Goal: Check status

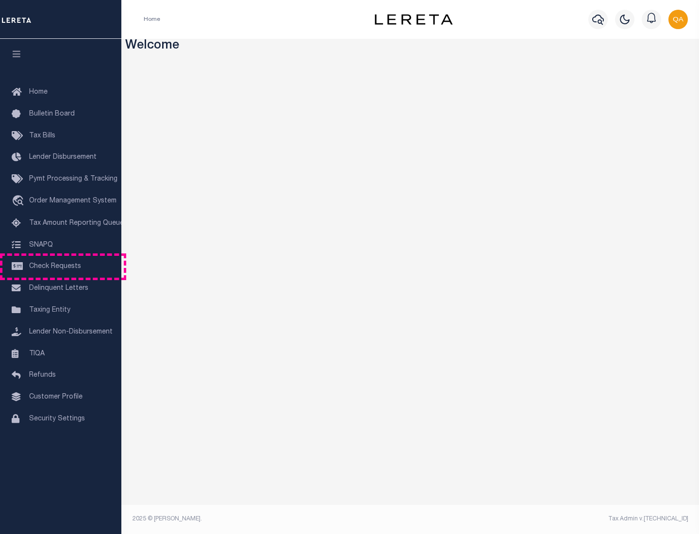
click at [61, 267] on span "Check Requests" at bounding box center [55, 266] width 52 height 7
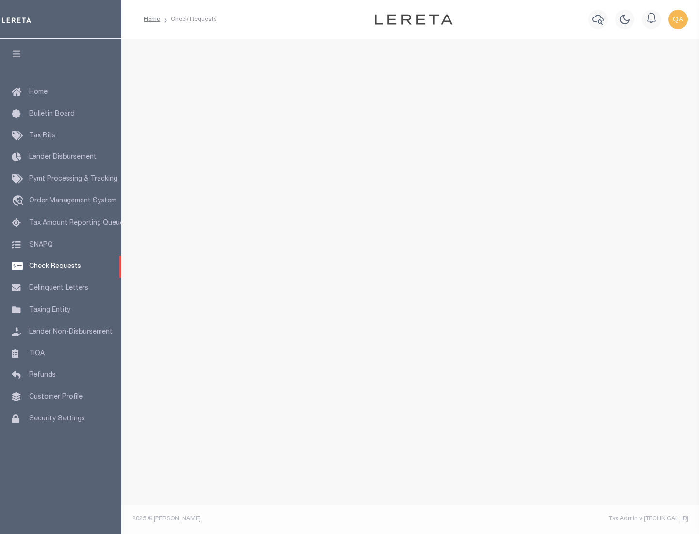
select select "50"
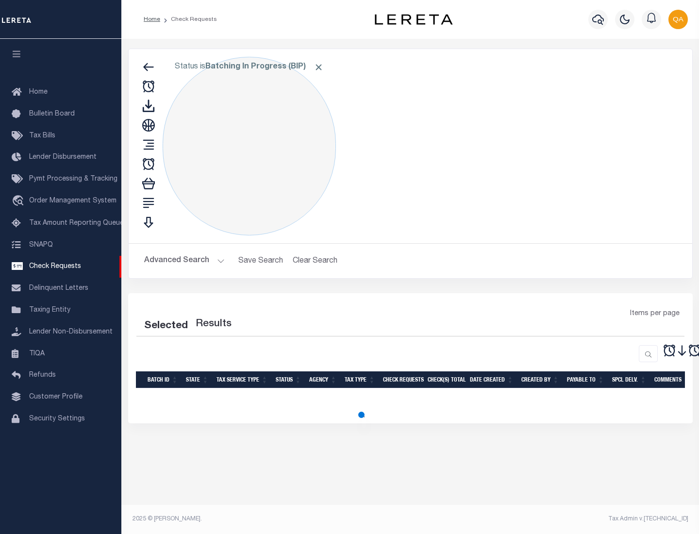
select select "50"
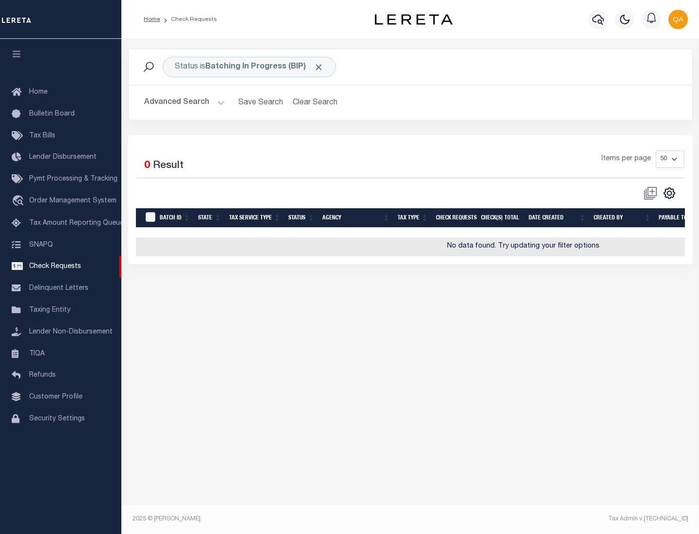
click at [319, 67] on span "Click to Remove" at bounding box center [319, 67] width 10 height 10
